Goal: Task Accomplishment & Management: Complete application form

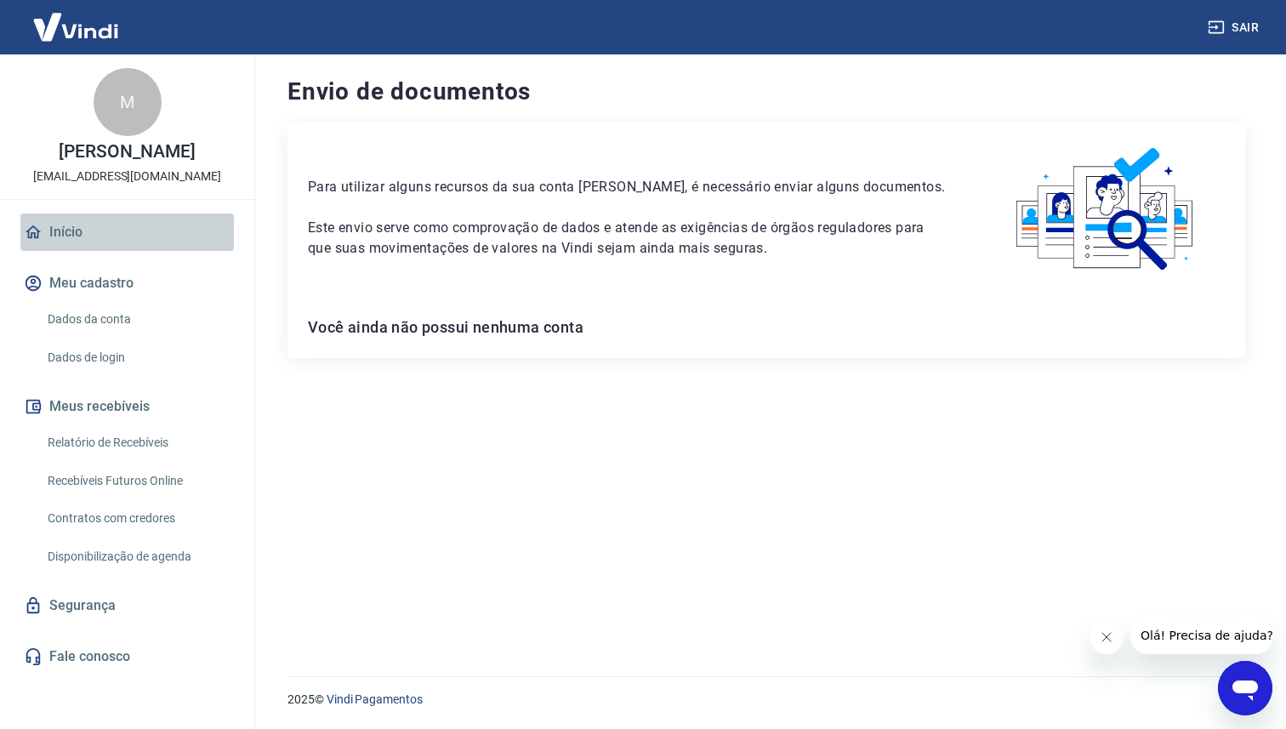
click at [207, 238] on link "Início" at bounding box center [127, 232] width 214 height 37
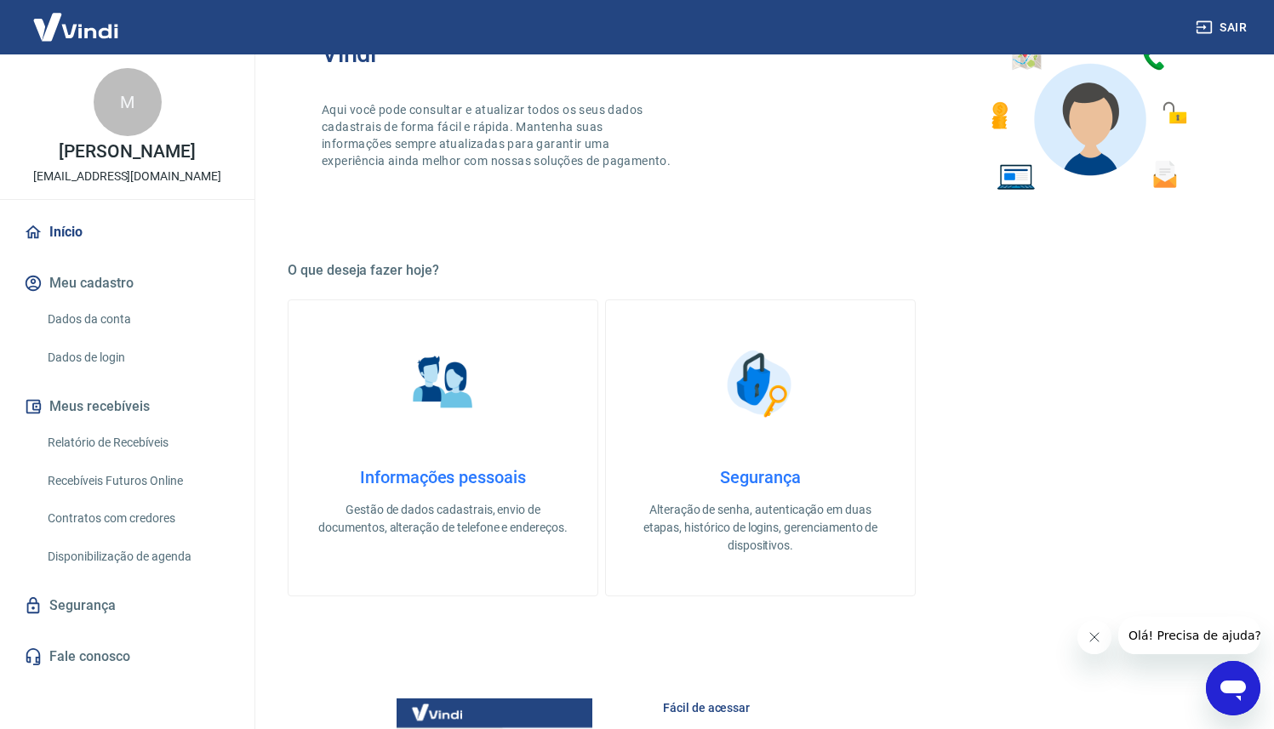
scroll to position [807, 0]
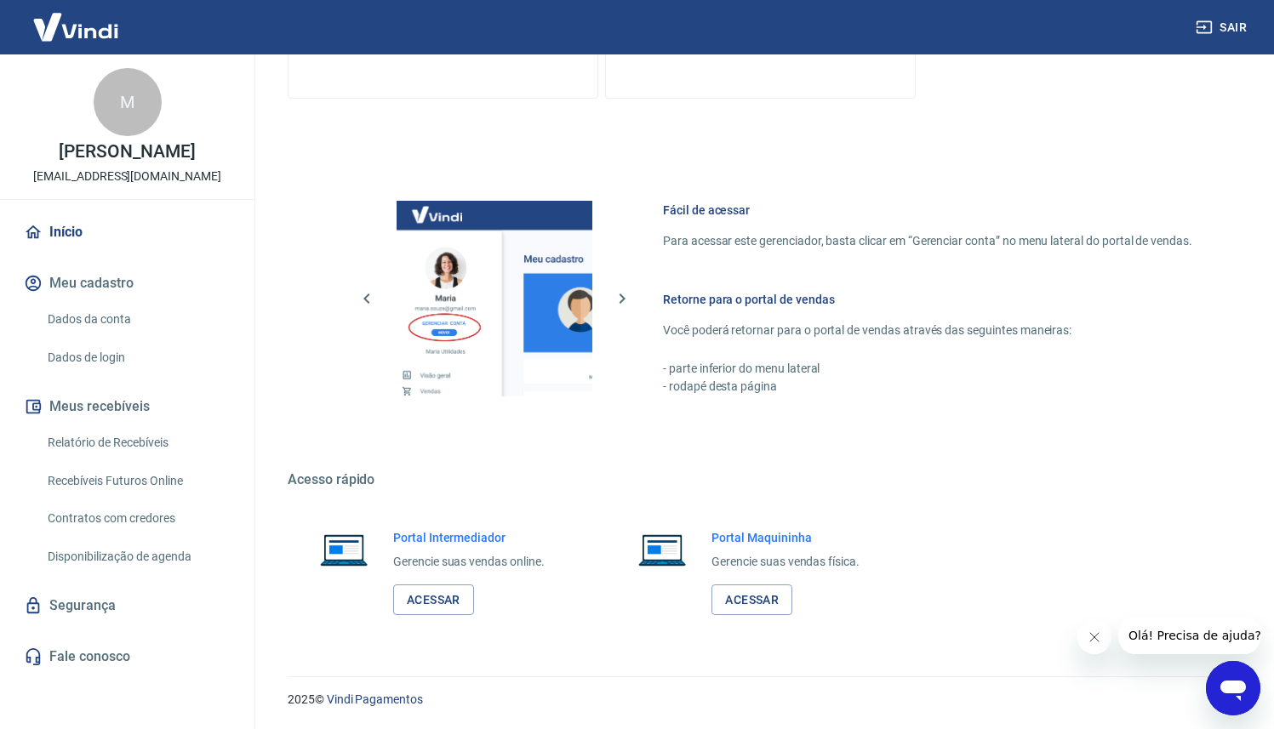
click at [182, 438] on link "Relatório de Recebíveis" at bounding box center [137, 442] width 193 height 35
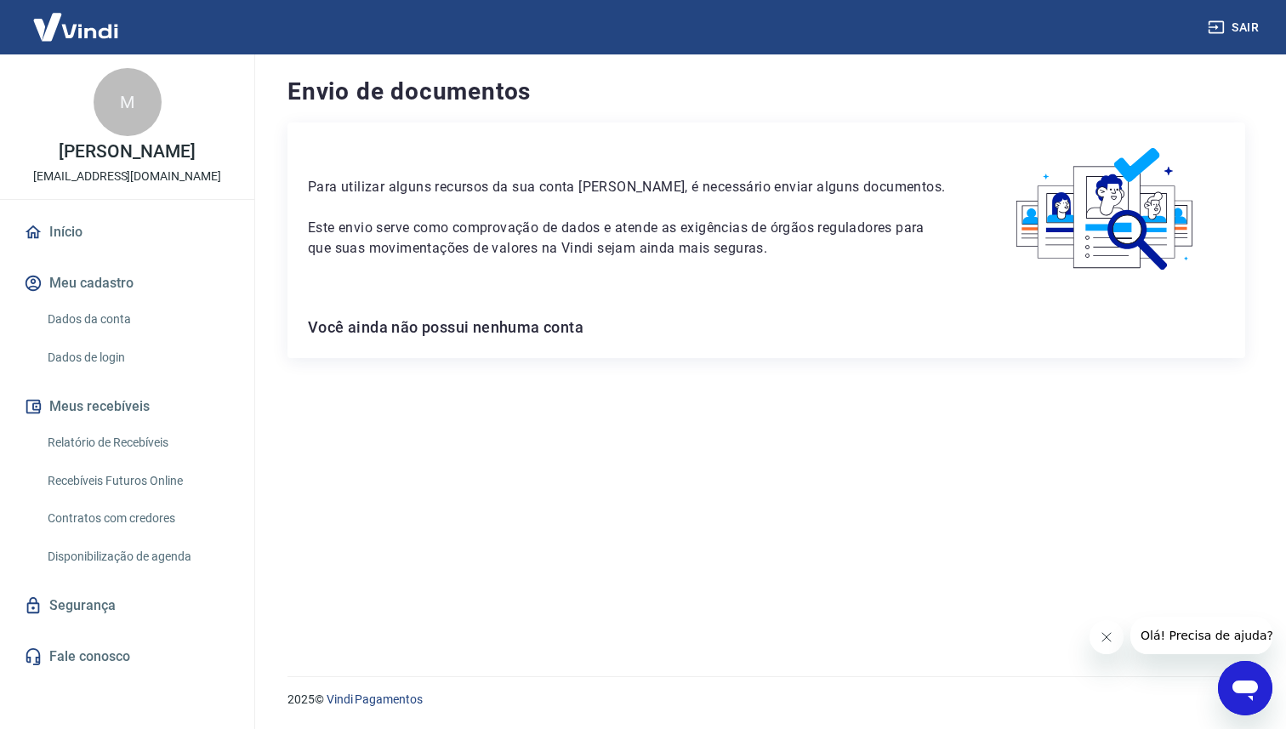
click at [1265, 27] on button "Sair" at bounding box center [1235, 27] width 61 height 31
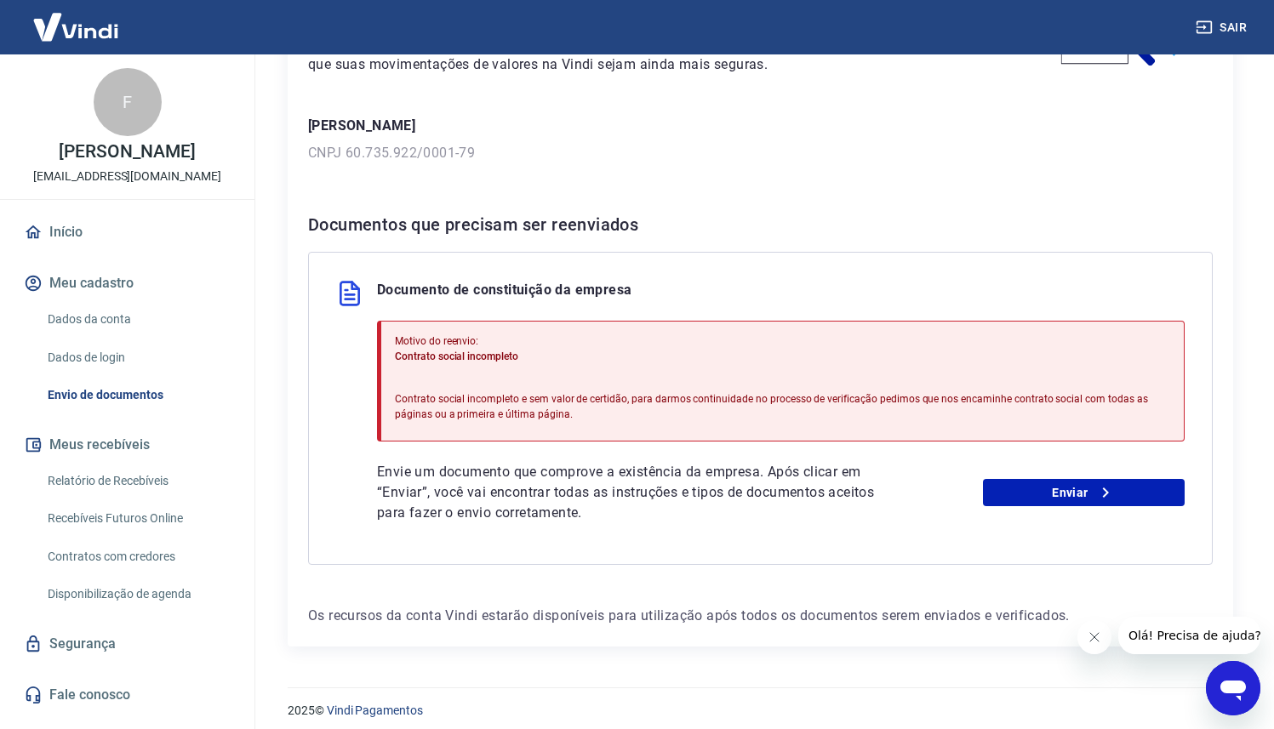
scroll to position [213, 0]
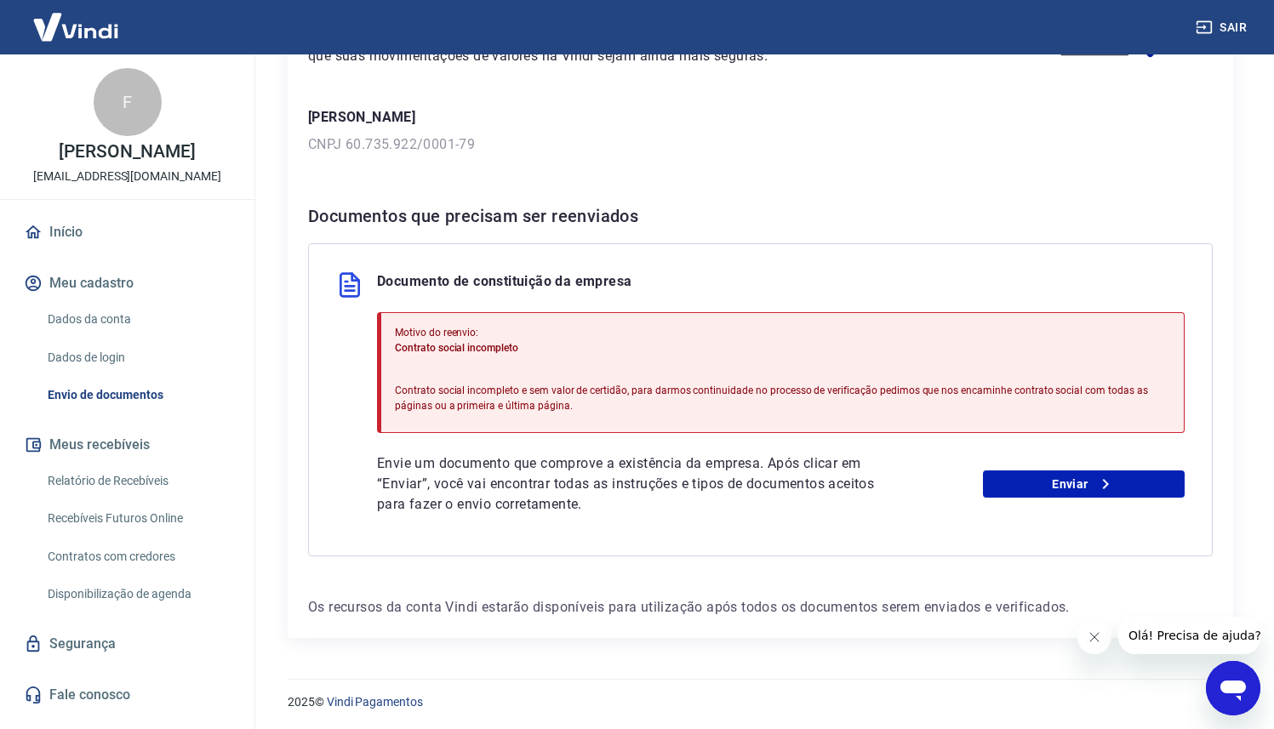
click at [140, 483] on link "Relatório de Recebíveis" at bounding box center [137, 481] width 193 height 35
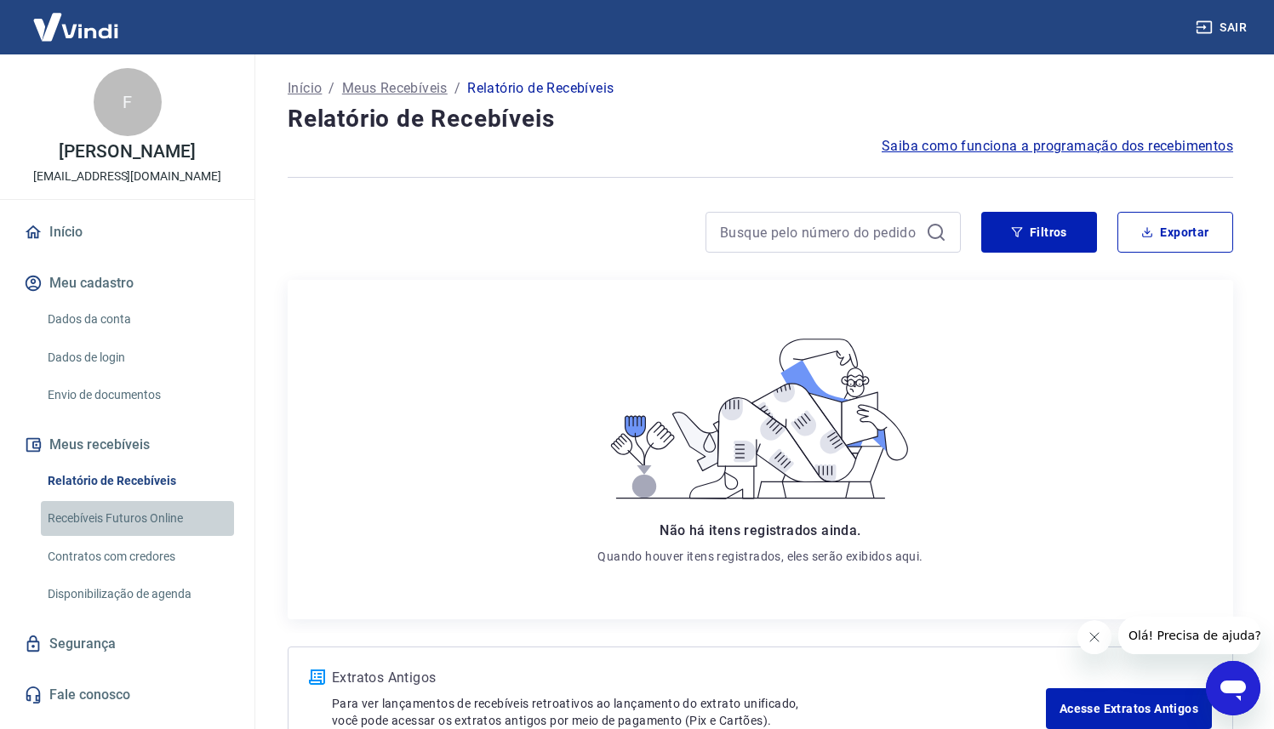
click at [189, 510] on link "Recebíveis Futuros Online" at bounding box center [137, 518] width 193 height 35
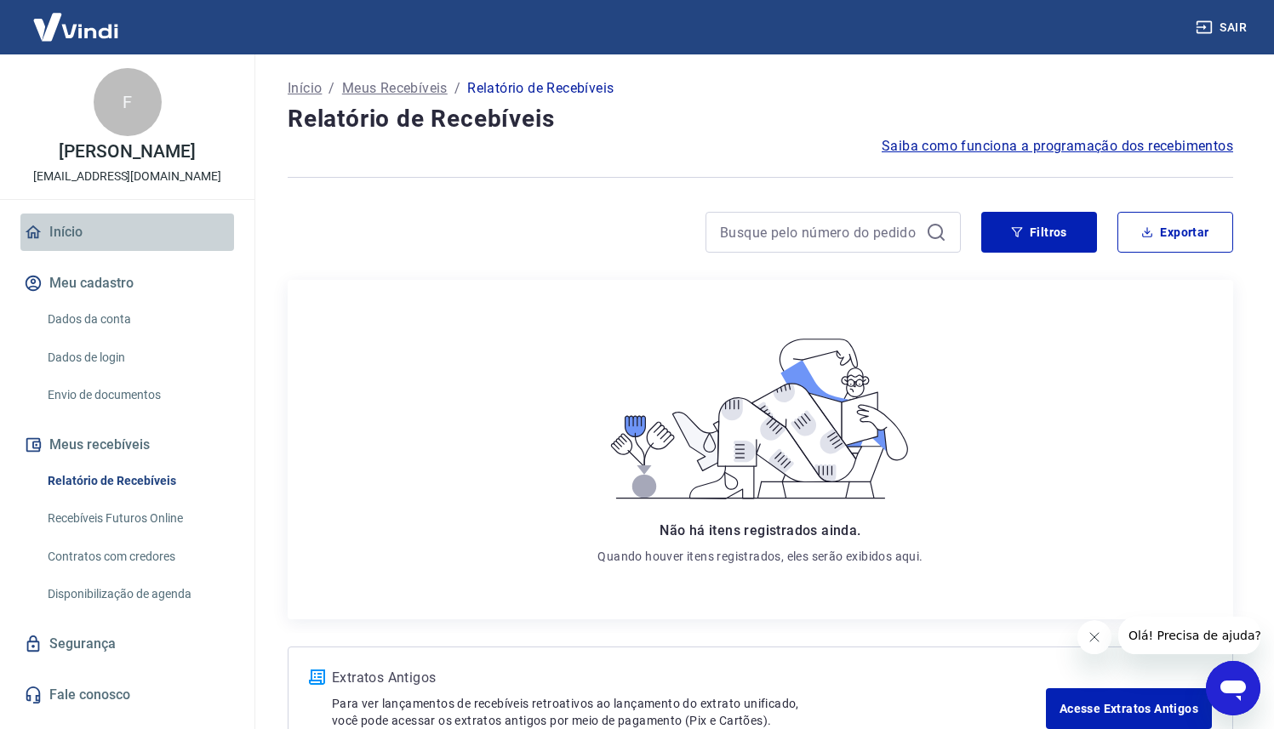
click at [96, 241] on link "Início" at bounding box center [127, 232] width 214 height 37
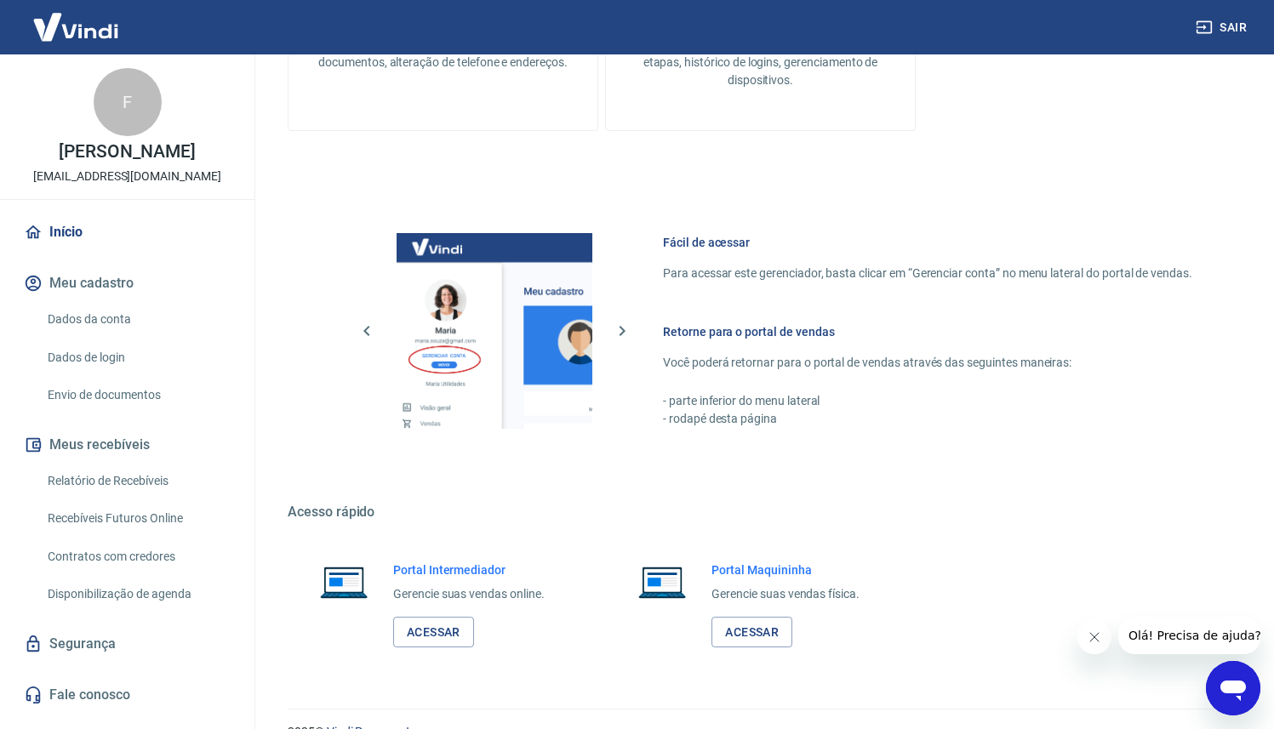
scroll to position [961, 0]
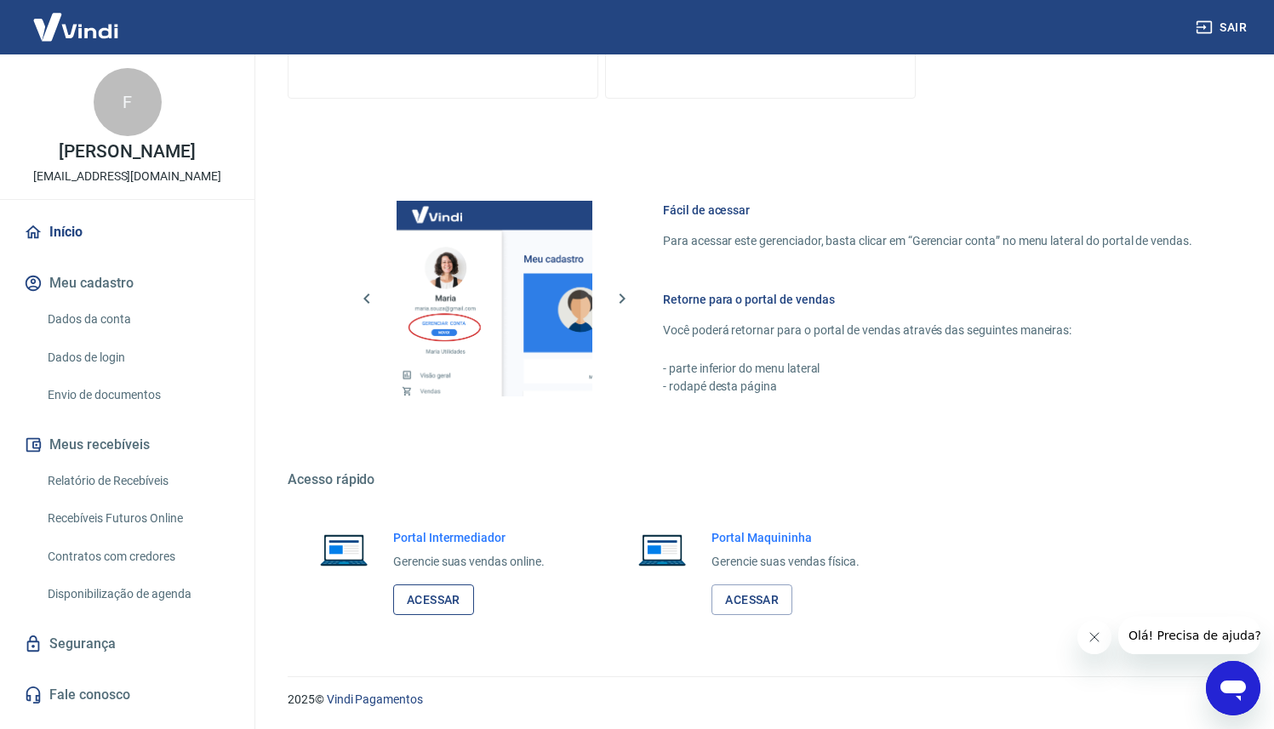
click at [436, 603] on link "Acessar" at bounding box center [433, 599] width 81 height 31
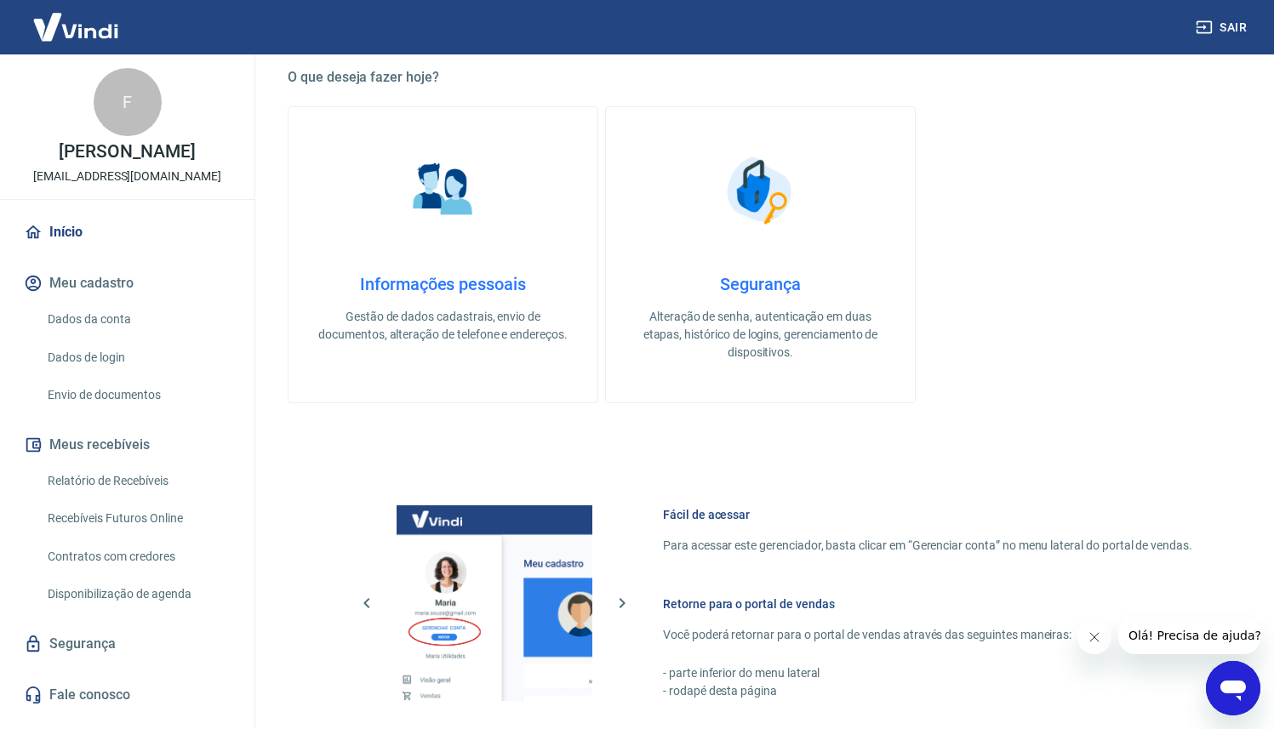
scroll to position [636, 0]
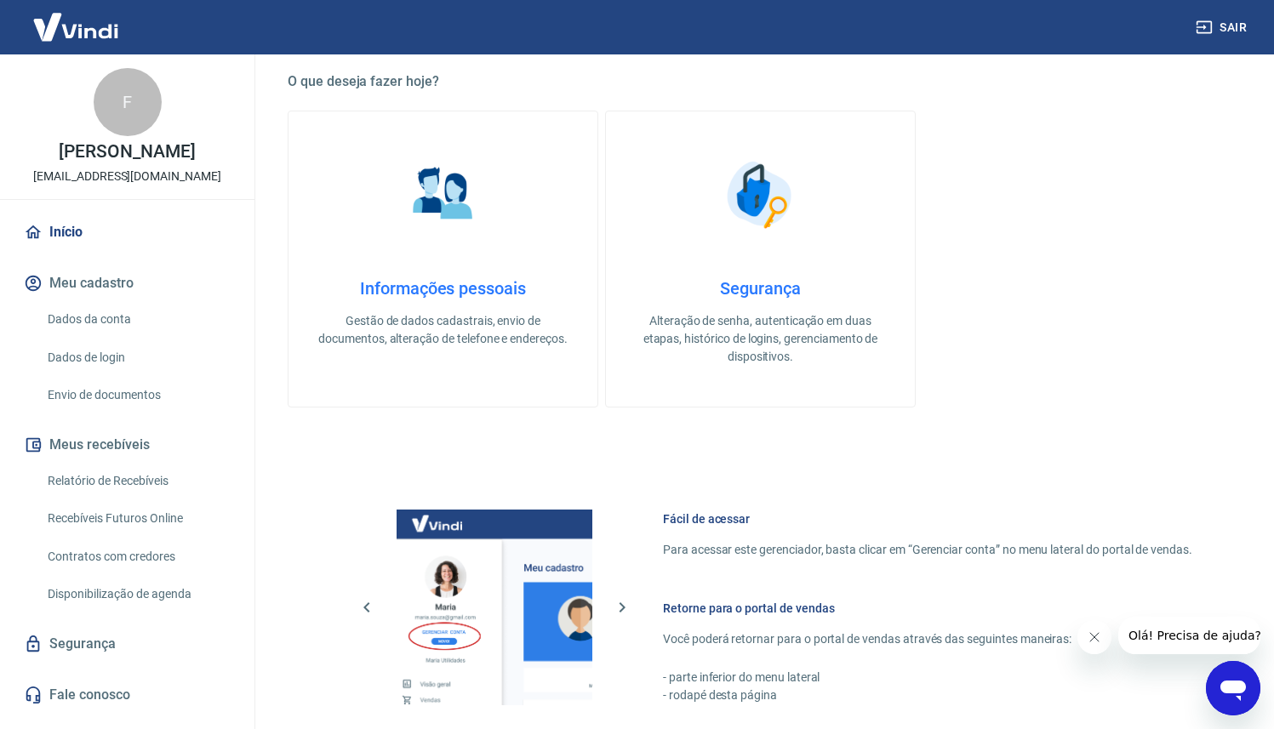
click at [476, 292] on h4 "Informações pessoais" at bounding box center [443, 288] width 254 height 20
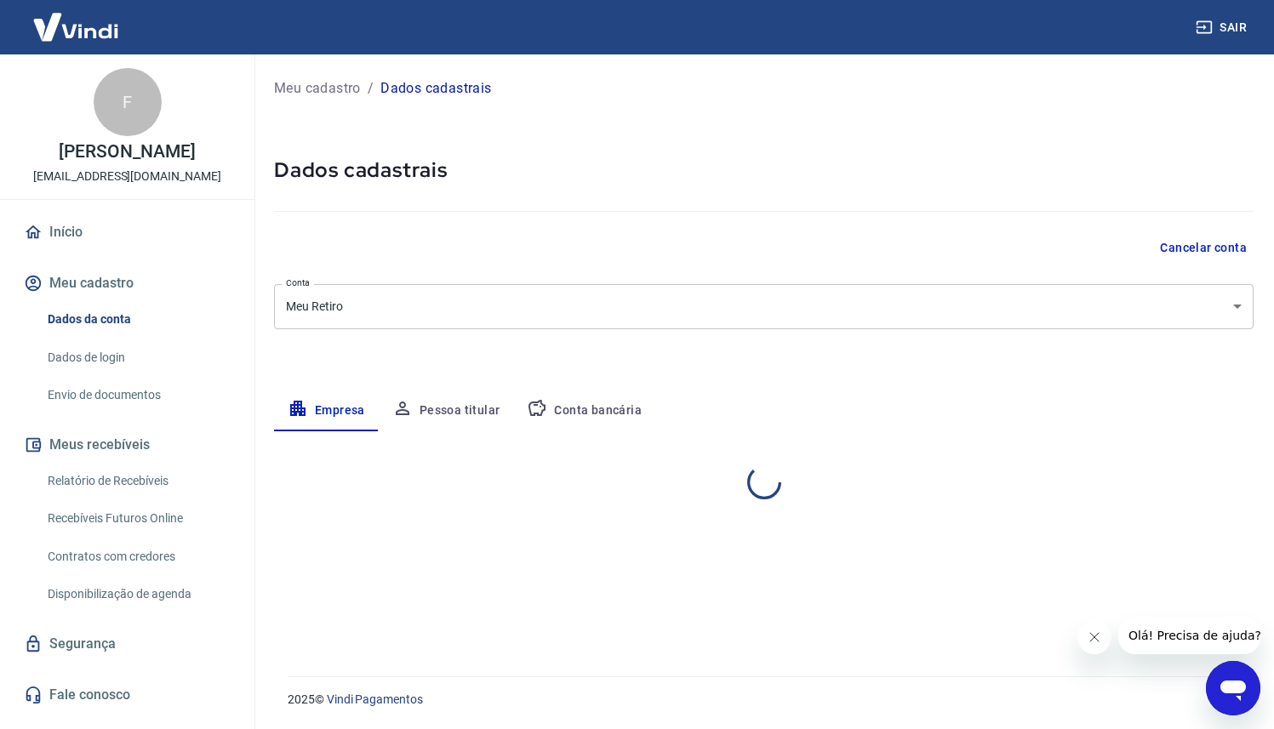
select select "SP"
select select "business"
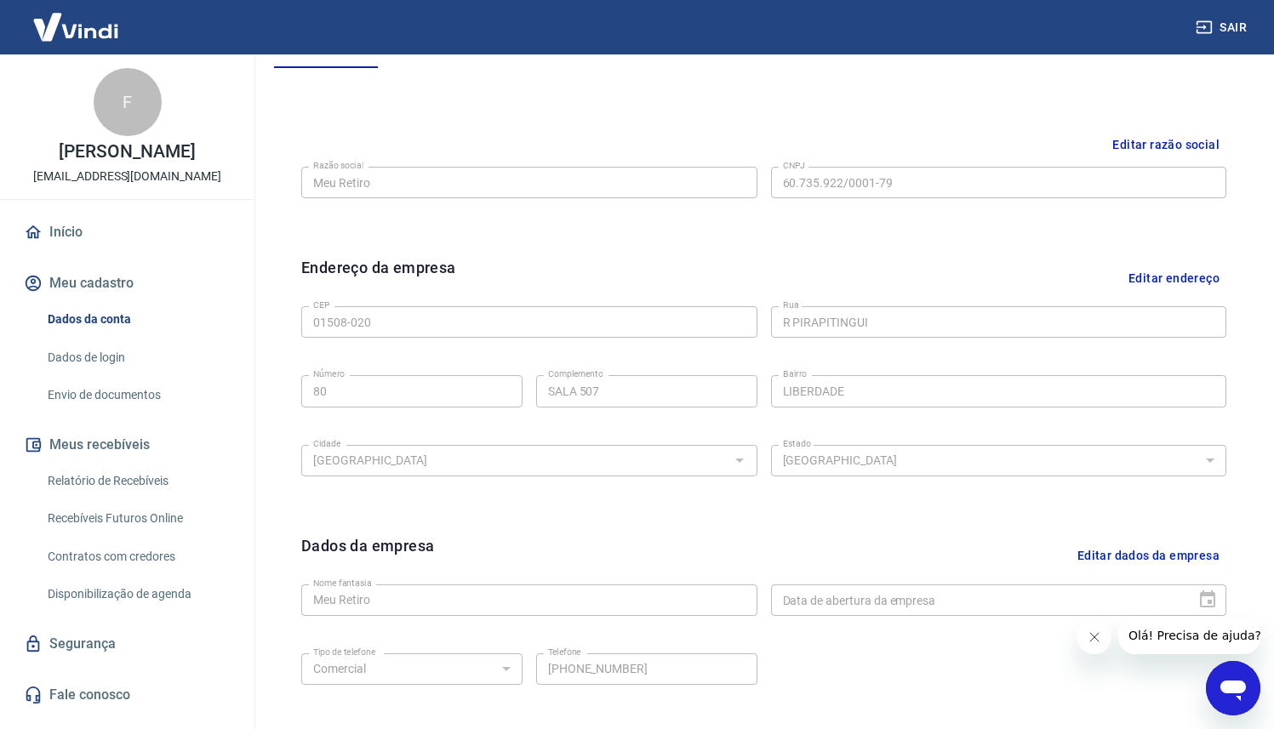
scroll to position [366, 0]
click at [174, 487] on link "Relatório de Recebíveis" at bounding box center [137, 481] width 193 height 35
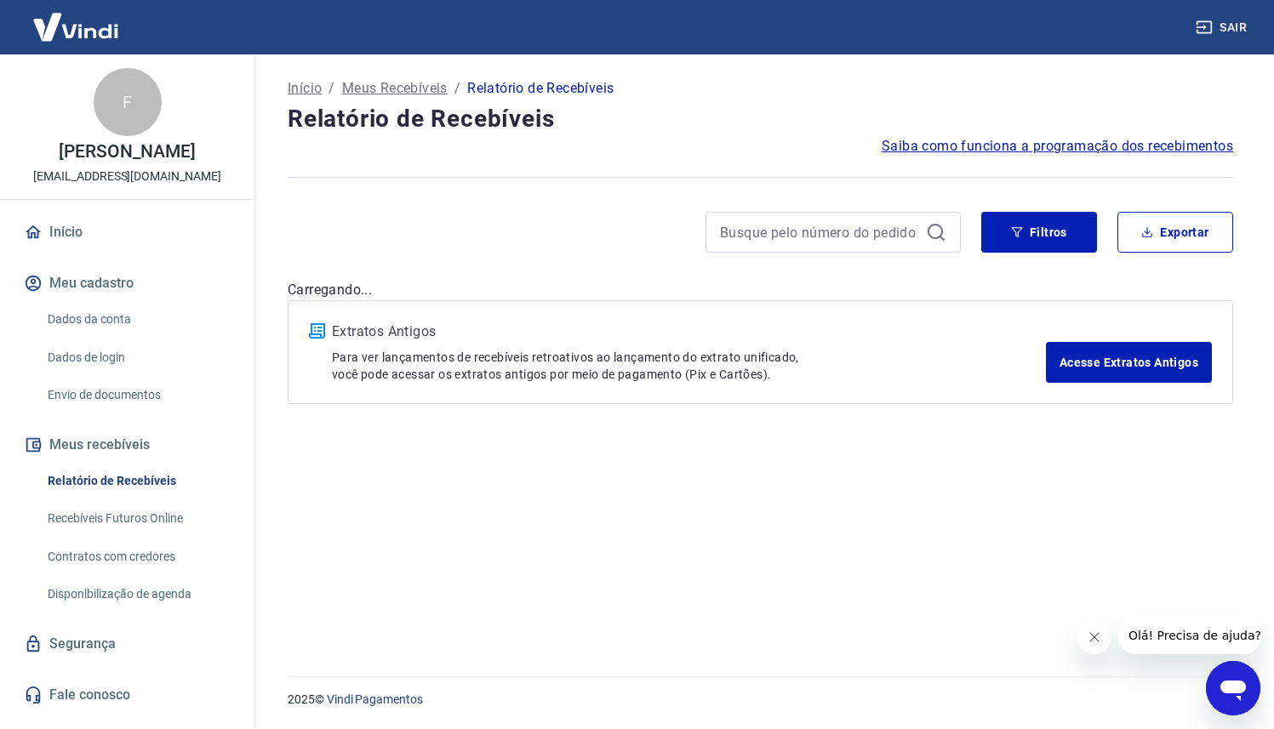
click at [174, 524] on link "Recebíveis Futuros Online" at bounding box center [137, 518] width 193 height 35
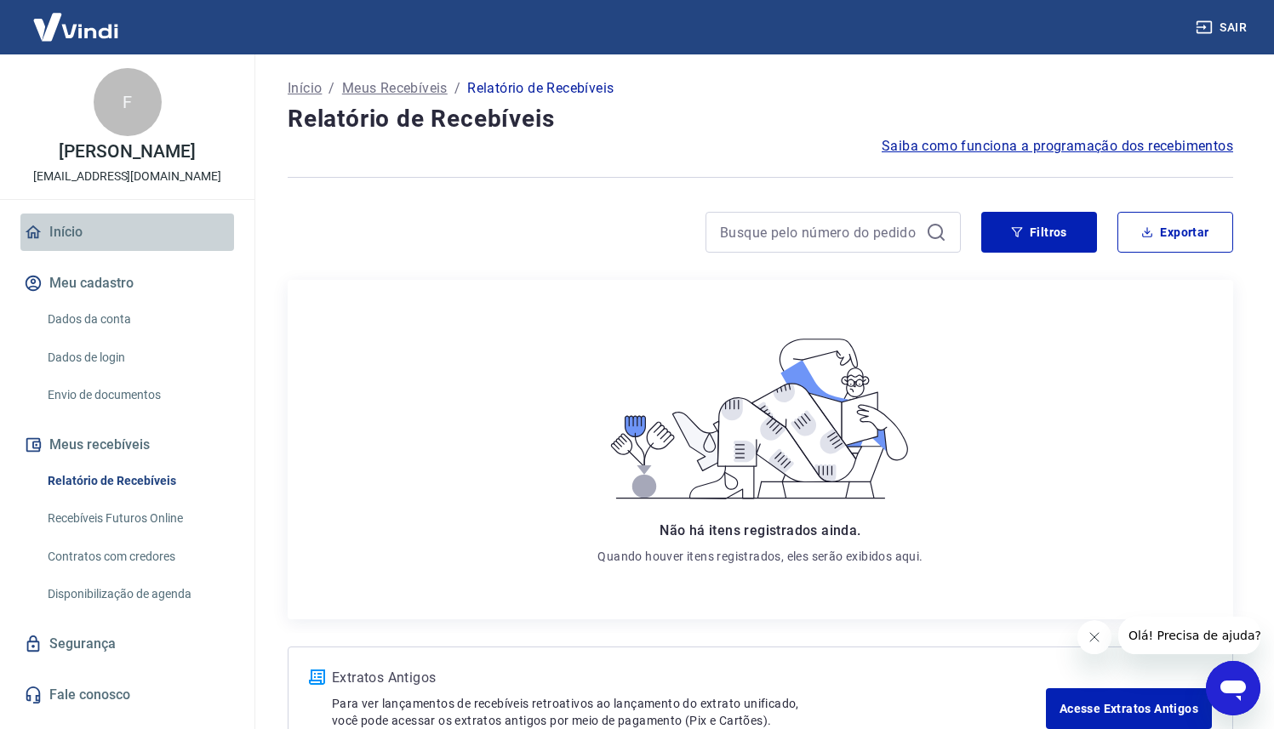
click at [115, 234] on link "Início" at bounding box center [127, 232] width 214 height 37
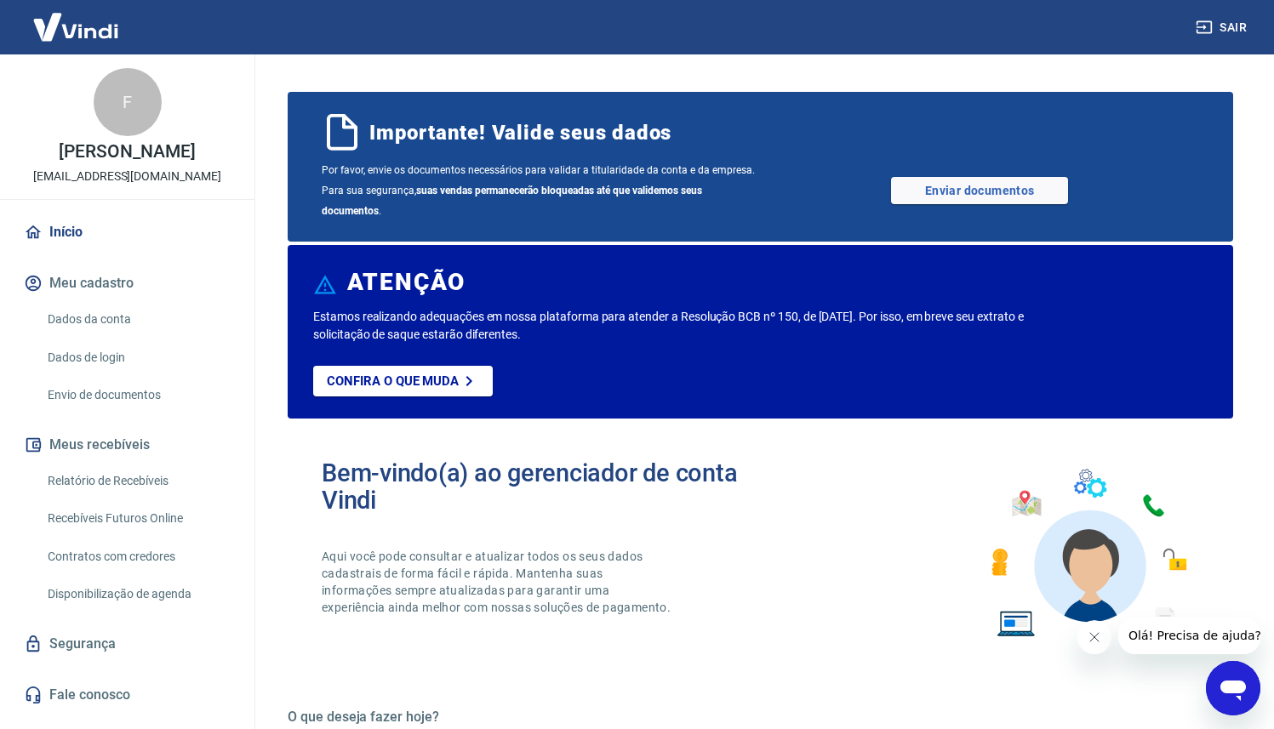
click at [105, 225] on link "Início" at bounding box center [127, 232] width 214 height 37
click at [117, 315] on link "Dados da conta" at bounding box center [137, 319] width 193 height 35
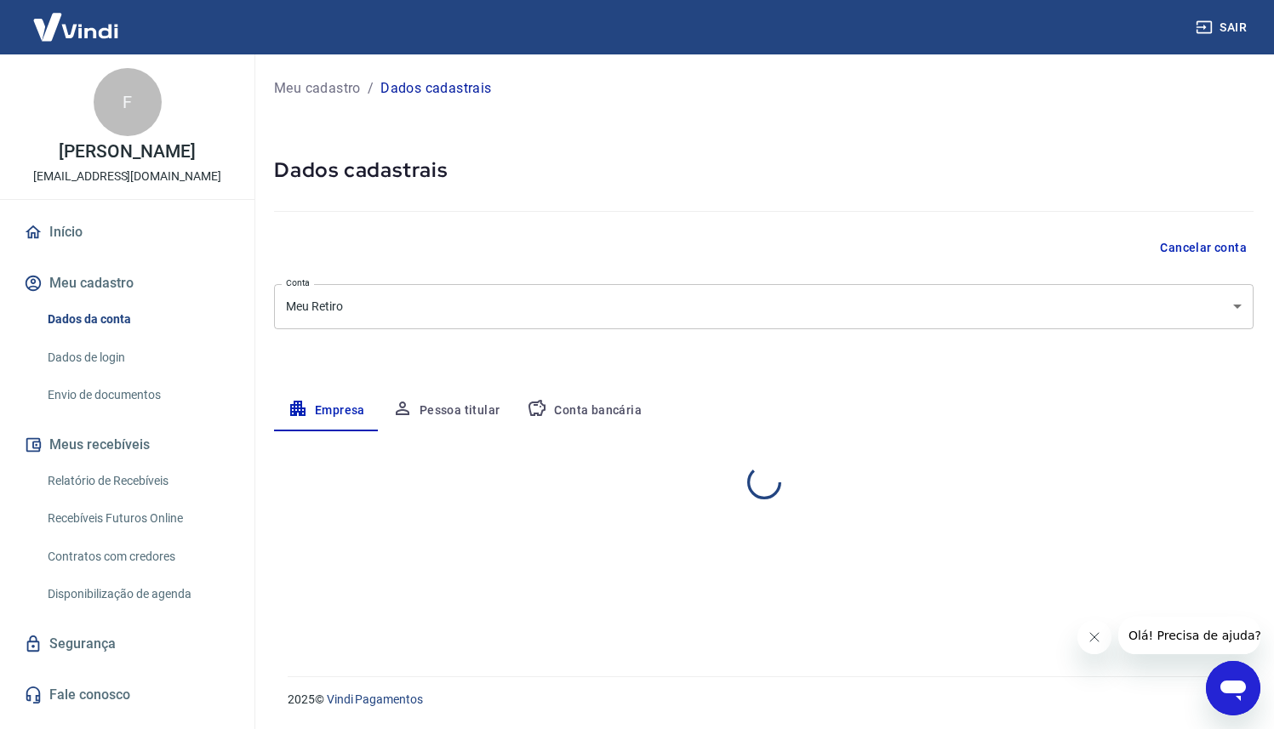
select select "SP"
select select "business"
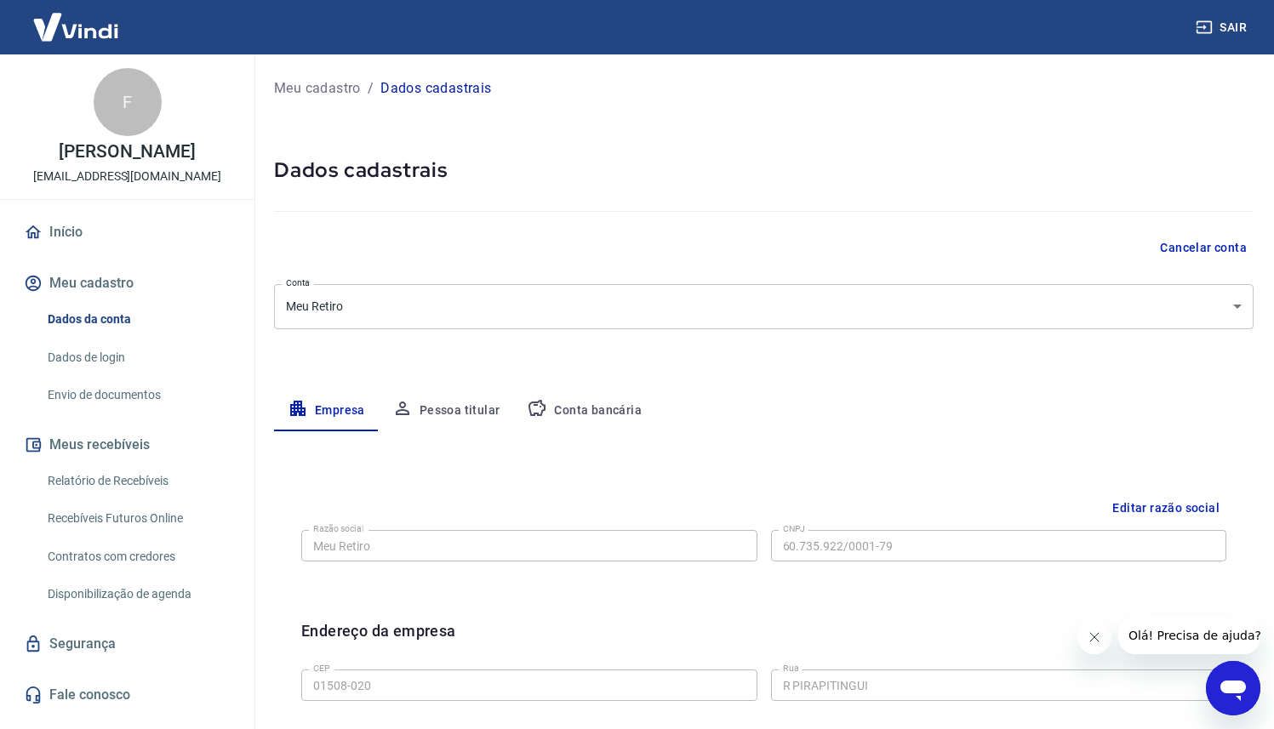
click at [157, 364] on link "Dados de login" at bounding box center [137, 357] width 193 height 35
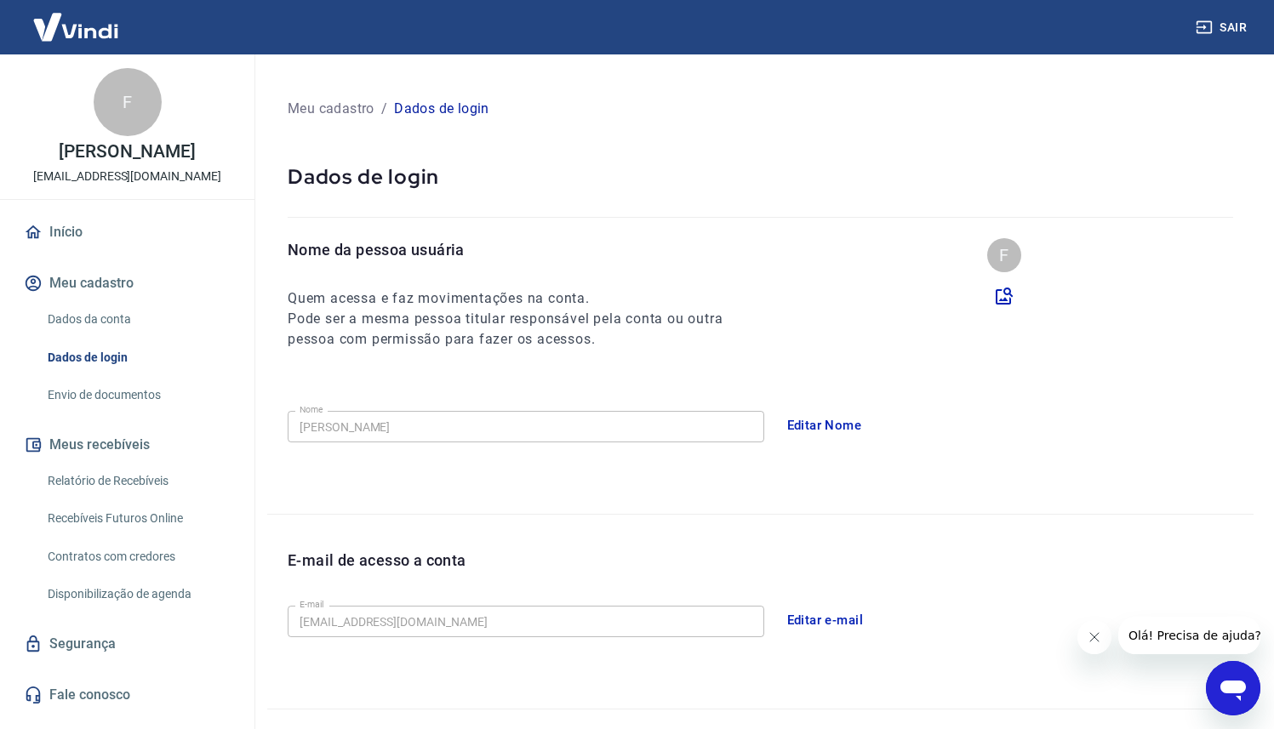
click at [172, 404] on link "Envio de documentos" at bounding box center [137, 395] width 193 height 35
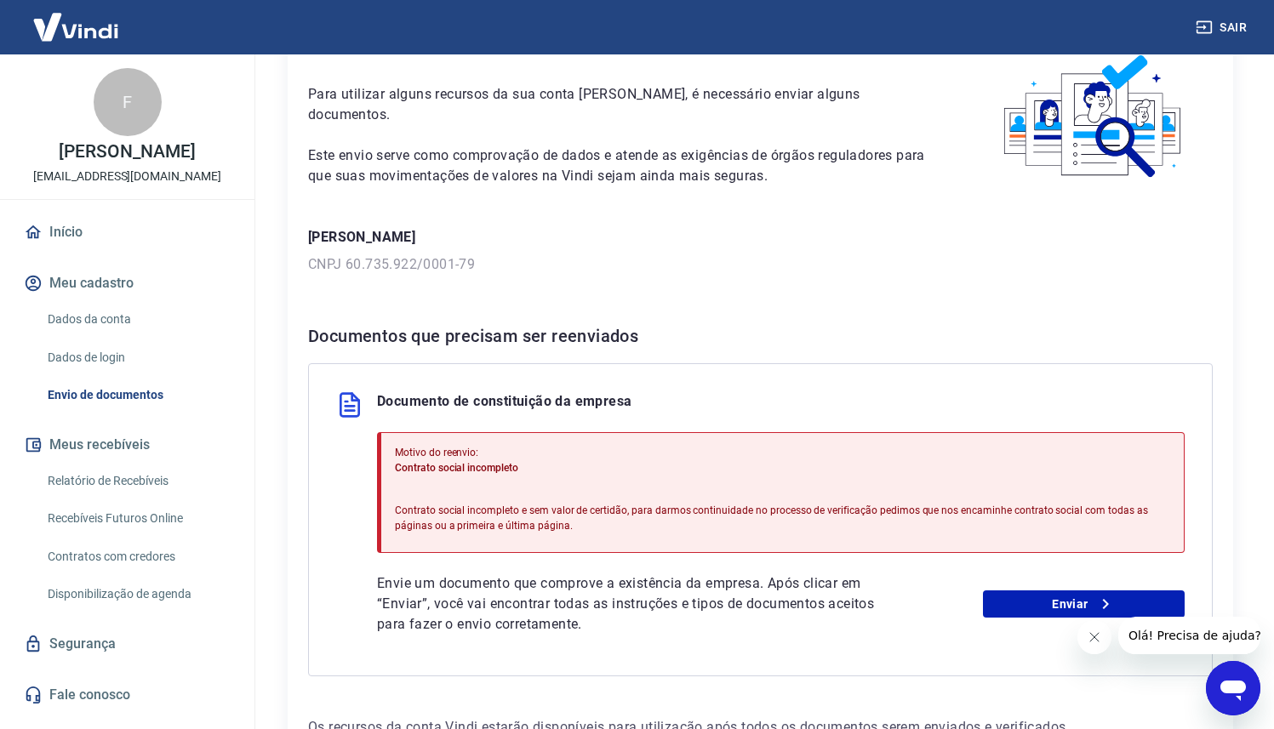
scroll to position [213, 0]
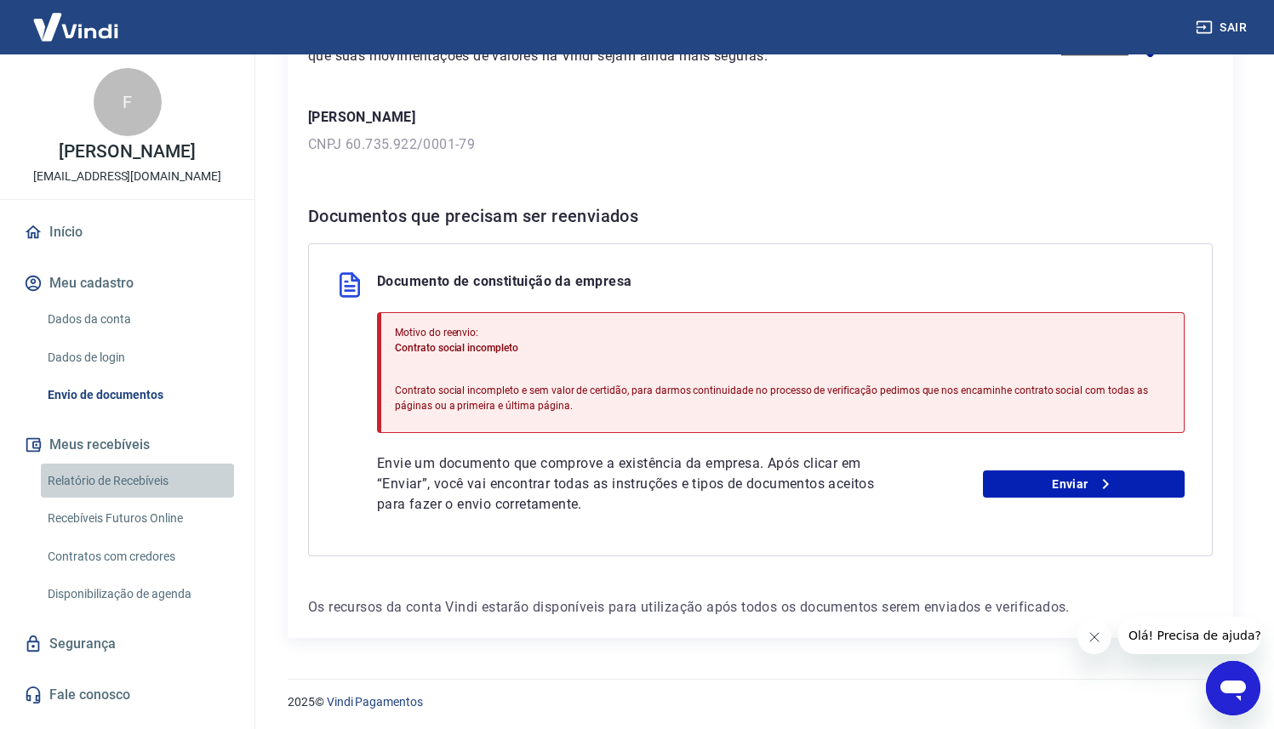
click at [134, 474] on link "Relatório de Recebíveis" at bounding box center [137, 481] width 193 height 35
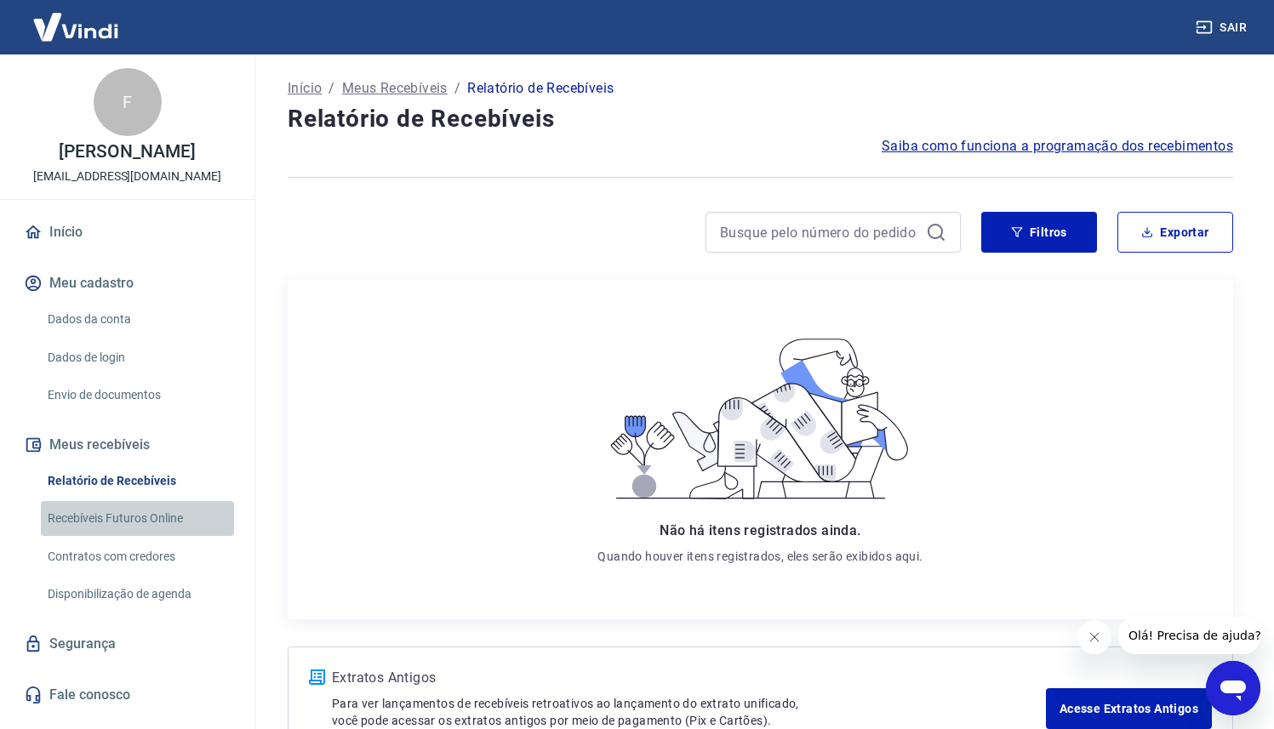
click at [179, 504] on link "Recebíveis Futuros Online" at bounding box center [137, 518] width 193 height 35
click at [119, 225] on link "Início" at bounding box center [127, 232] width 214 height 37
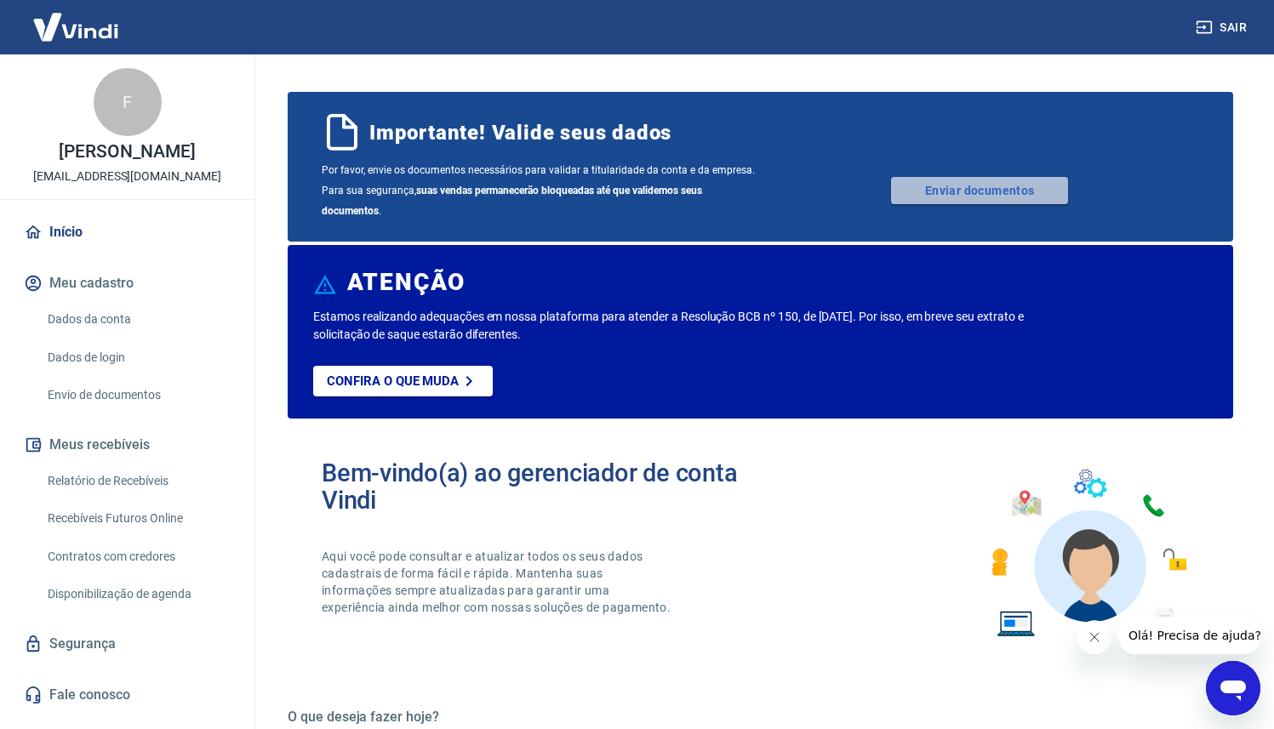
click at [934, 185] on link "Enviar documentos" at bounding box center [979, 190] width 177 height 27
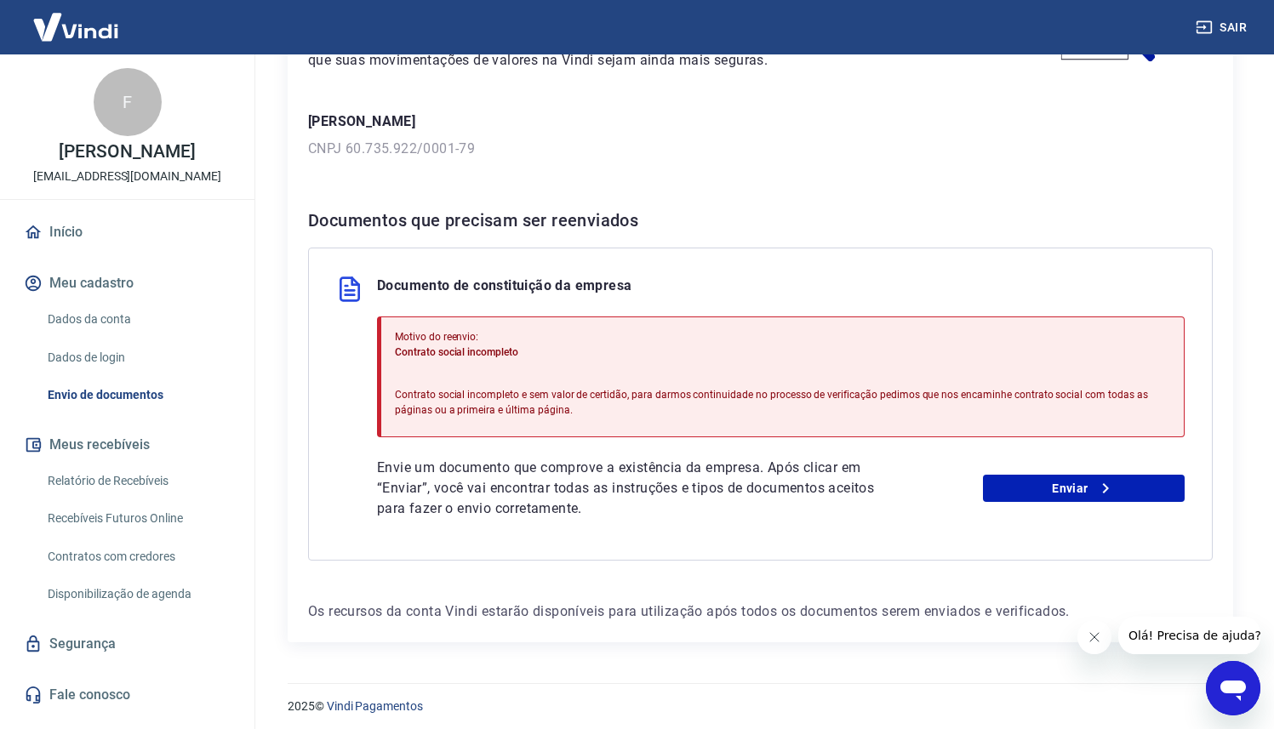
scroll to position [213, 0]
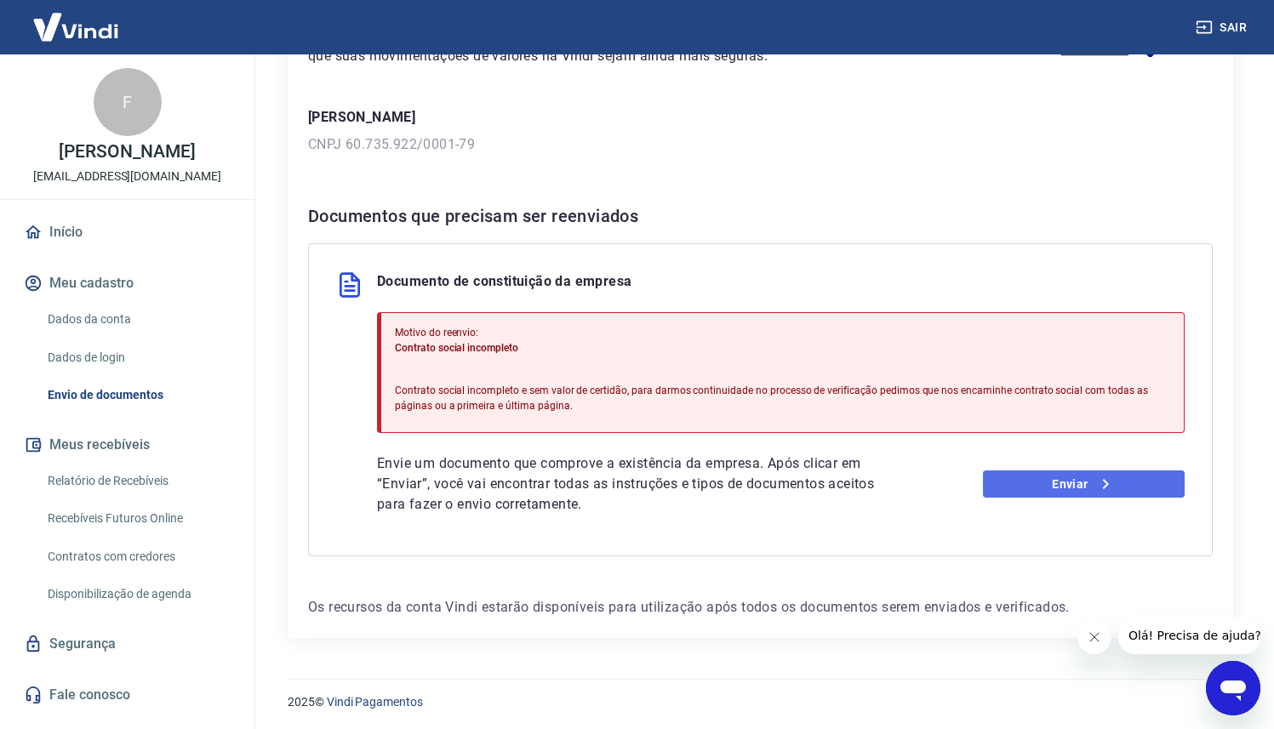
click at [1053, 492] on link "Enviar" at bounding box center [1084, 483] width 202 height 27
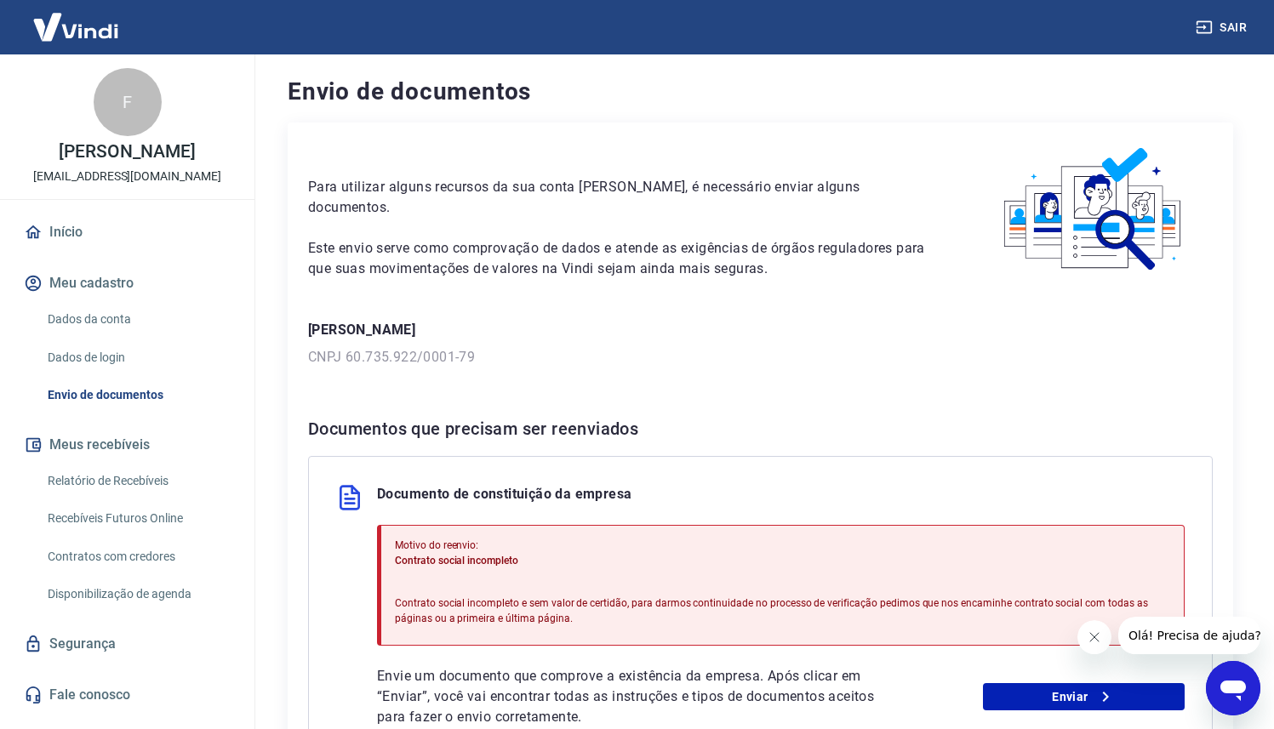
scroll to position [213, 0]
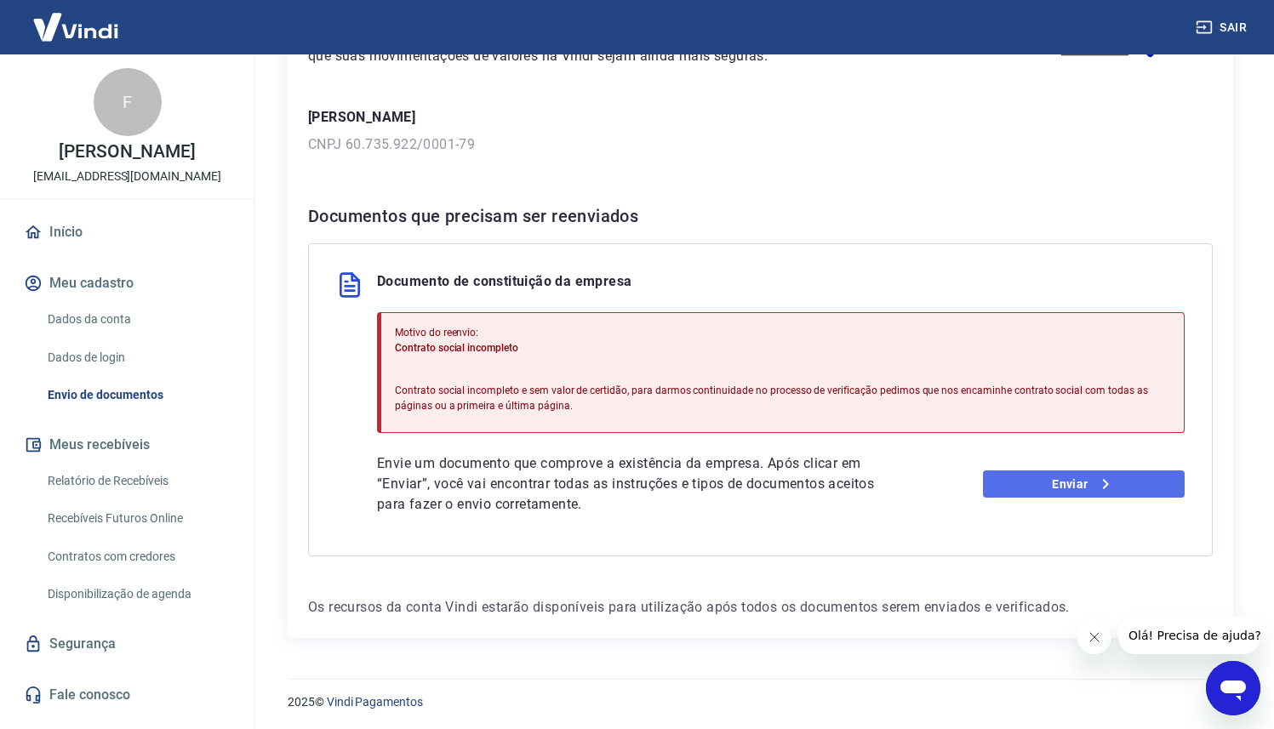
click at [1029, 489] on link "Enviar" at bounding box center [1084, 483] width 202 height 27
